Goal: Information Seeking & Learning: Learn about a topic

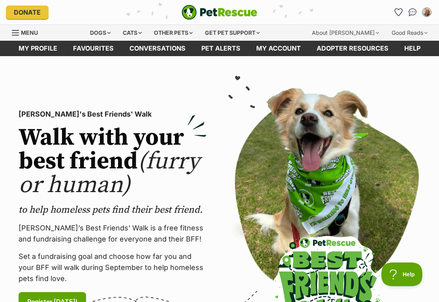
click at [21, 26] on link "Menu" at bounding box center [28, 32] width 32 height 14
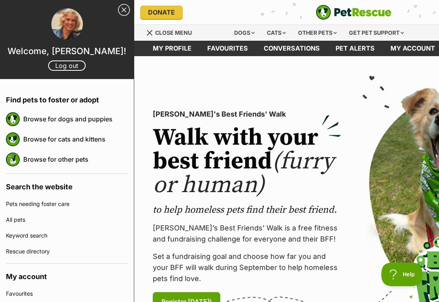
click at [34, 114] on link "Browse for dogs and puppies" at bounding box center [75, 119] width 105 height 17
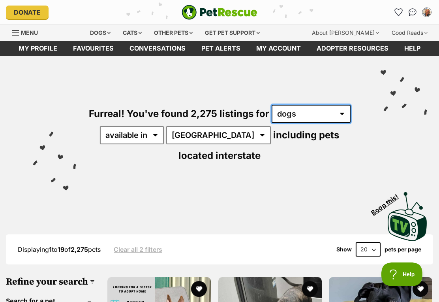
click at [343, 114] on select "any type of pet cats dogs other pets" at bounding box center [311, 114] width 79 height 18
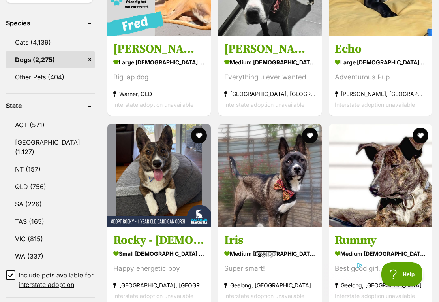
click at [26, 193] on link "QLD (756)" at bounding box center [50, 186] width 89 height 17
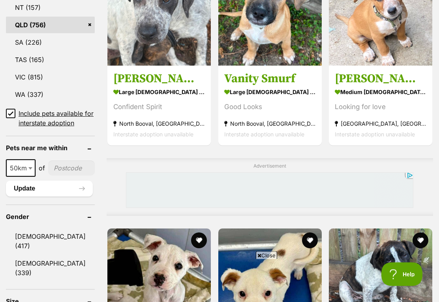
scroll to position [506, 0]
click at [25, 173] on span "50km" at bounding box center [21, 167] width 28 height 11
select select "250"
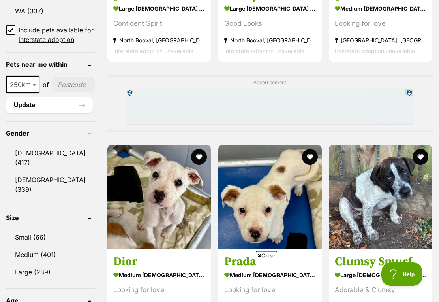
scroll to position [587, 0]
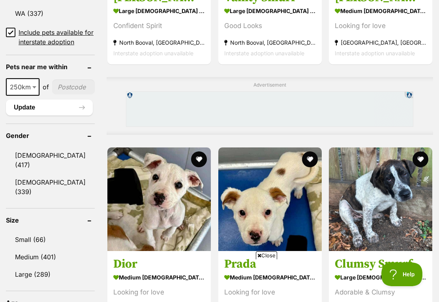
click at [44, 240] on link "Small (66)" at bounding box center [50, 239] width 89 height 17
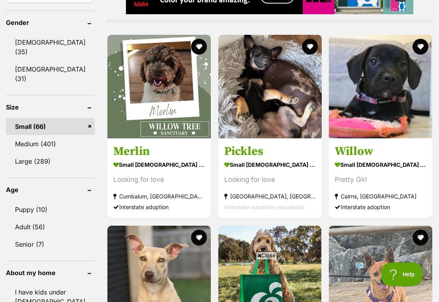
click at [271, 132] on img at bounding box center [269, 86] width 103 height 103
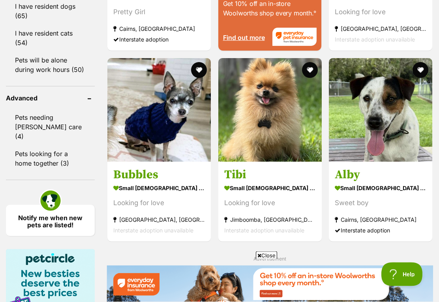
scroll to position [1057, 0]
click at [278, 161] on img at bounding box center [269, 109] width 103 height 103
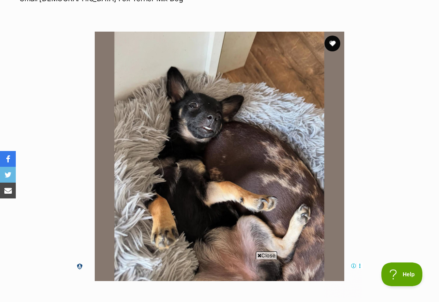
scroll to position [132, 0]
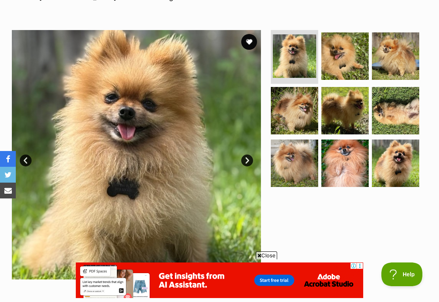
click at [253, 159] on link "Next" at bounding box center [247, 160] width 12 height 12
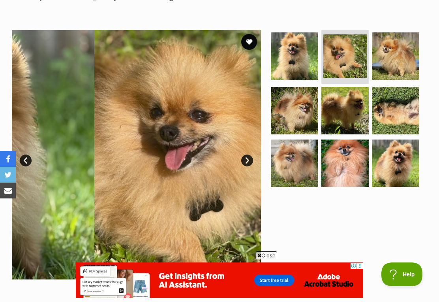
click at [250, 163] on link "Next" at bounding box center [247, 160] width 12 height 12
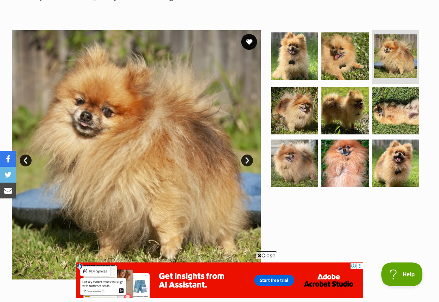
click at [250, 159] on link "Next" at bounding box center [247, 160] width 12 height 12
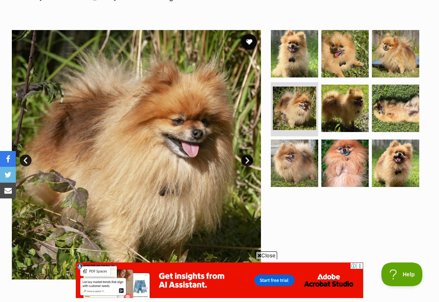
click at [251, 161] on link "Next" at bounding box center [247, 160] width 12 height 12
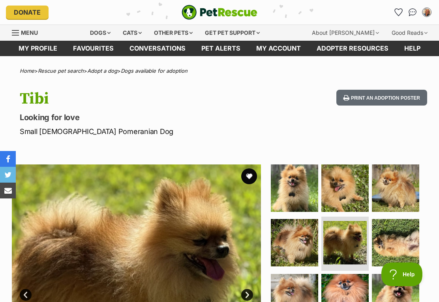
click at [398, 12] on icon "Favourites" at bounding box center [399, 12] width 8 height 7
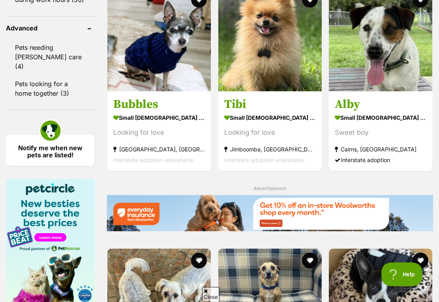
click at [308, 8] on button "favourite" at bounding box center [310, 0] width 16 height 16
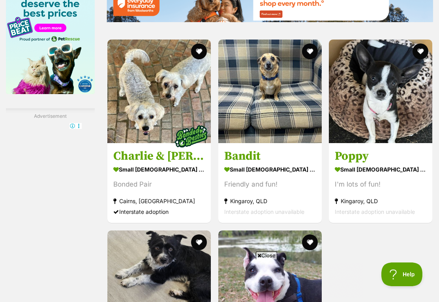
click at [409, 143] on img at bounding box center [380, 90] width 103 height 103
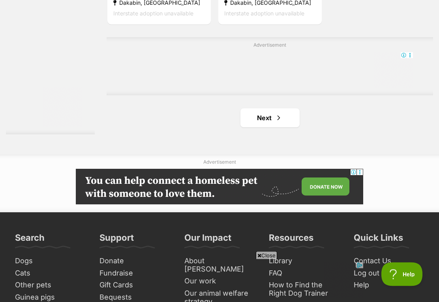
scroll to position [1736, 0]
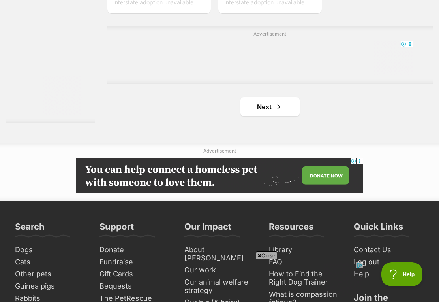
click at [272, 116] on link "Next" at bounding box center [269, 106] width 59 height 19
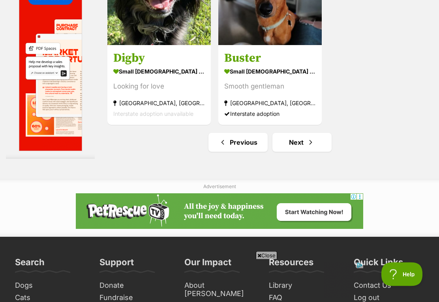
scroll to position [1701, 0]
click at [309, 152] on link "Next" at bounding box center [301, 142] width 59 height 19
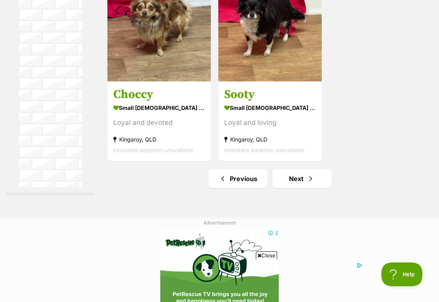
click at [287, 188] on link "Next" at bounding box center [301, 178] width 59 height 19
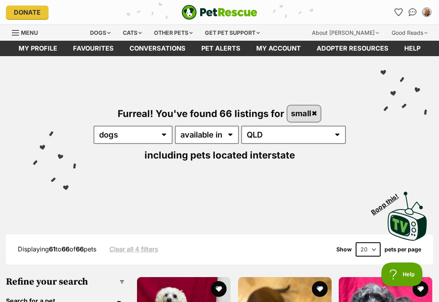
click at [402, 11] on icon "Favourites" at bounding box center [399, 12] width 8 height 7
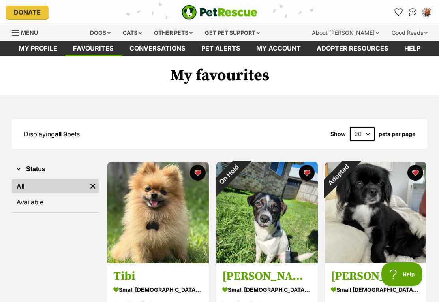
click at [429, 9] on img "My account" at bounding box center [427, 12] width 8 height 8
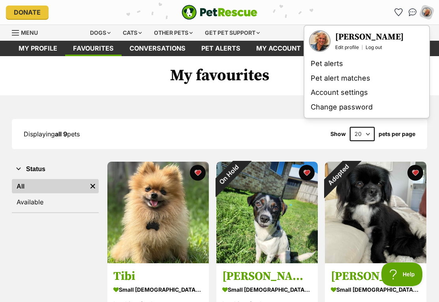
click at [51, 81] on h1 "My favourites" at bounding box center [219, 75] width 439 height 39
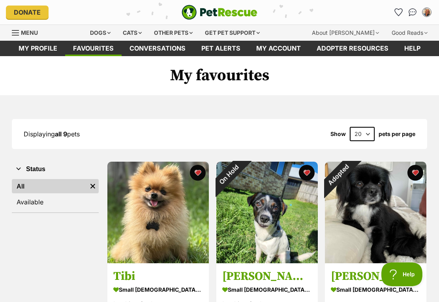
click at [20, 29] on link "Menu" at bounding box center [28, 32] width 32 height 14
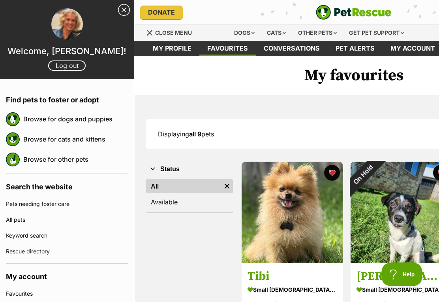
click at [75, 67] on link "Log out" at bounding box center [67, 65] width 38 height 10
